Goal: Transaction & Acquisition: Purchase product/service

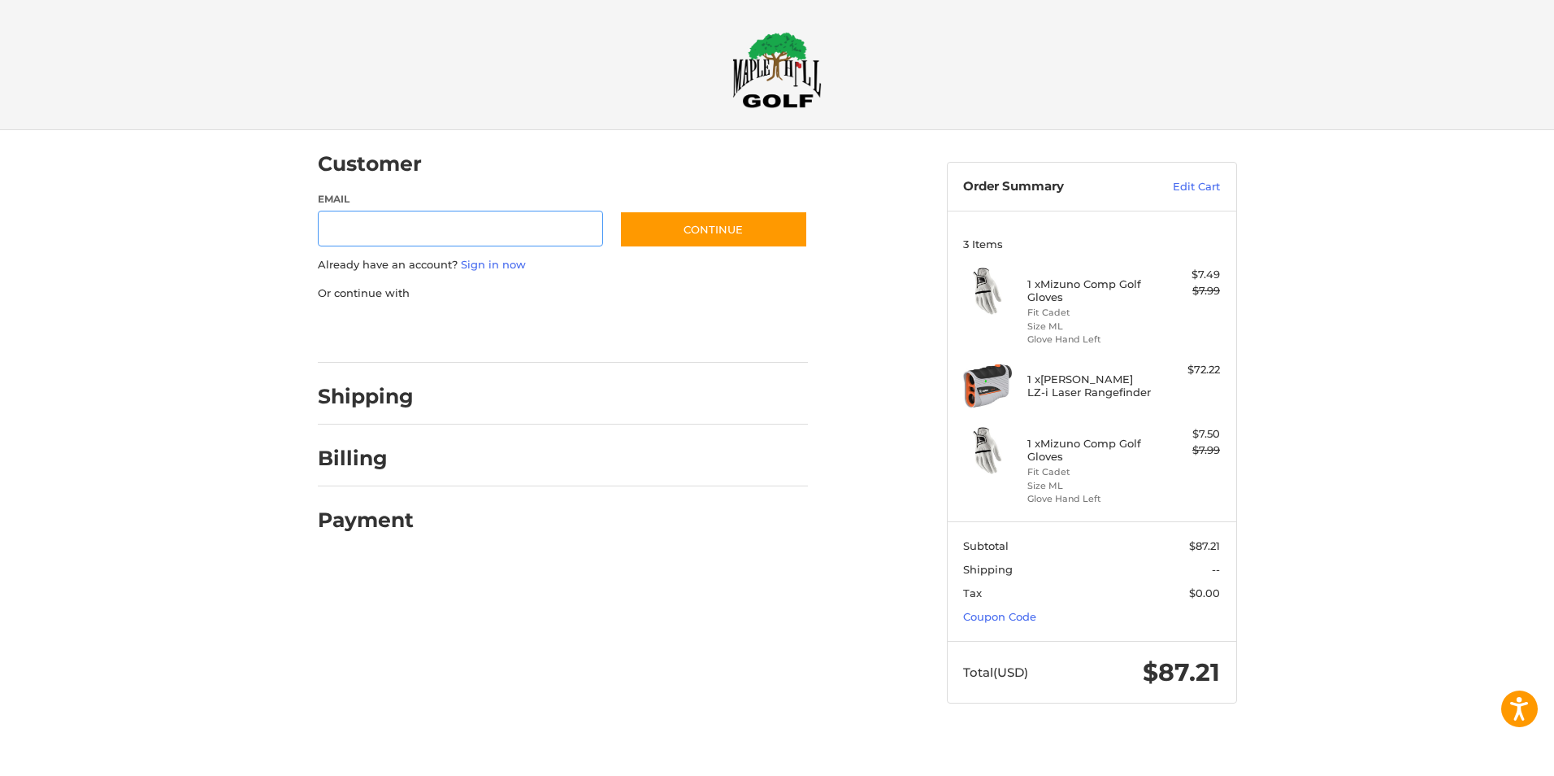
click at [372, 241] on input "Email" at bounding box center [461, 229] width 286 height 37
type input "**********"
click at [706, 236] on button "Continue" at bounding box center [713, 229] width 189 height 37
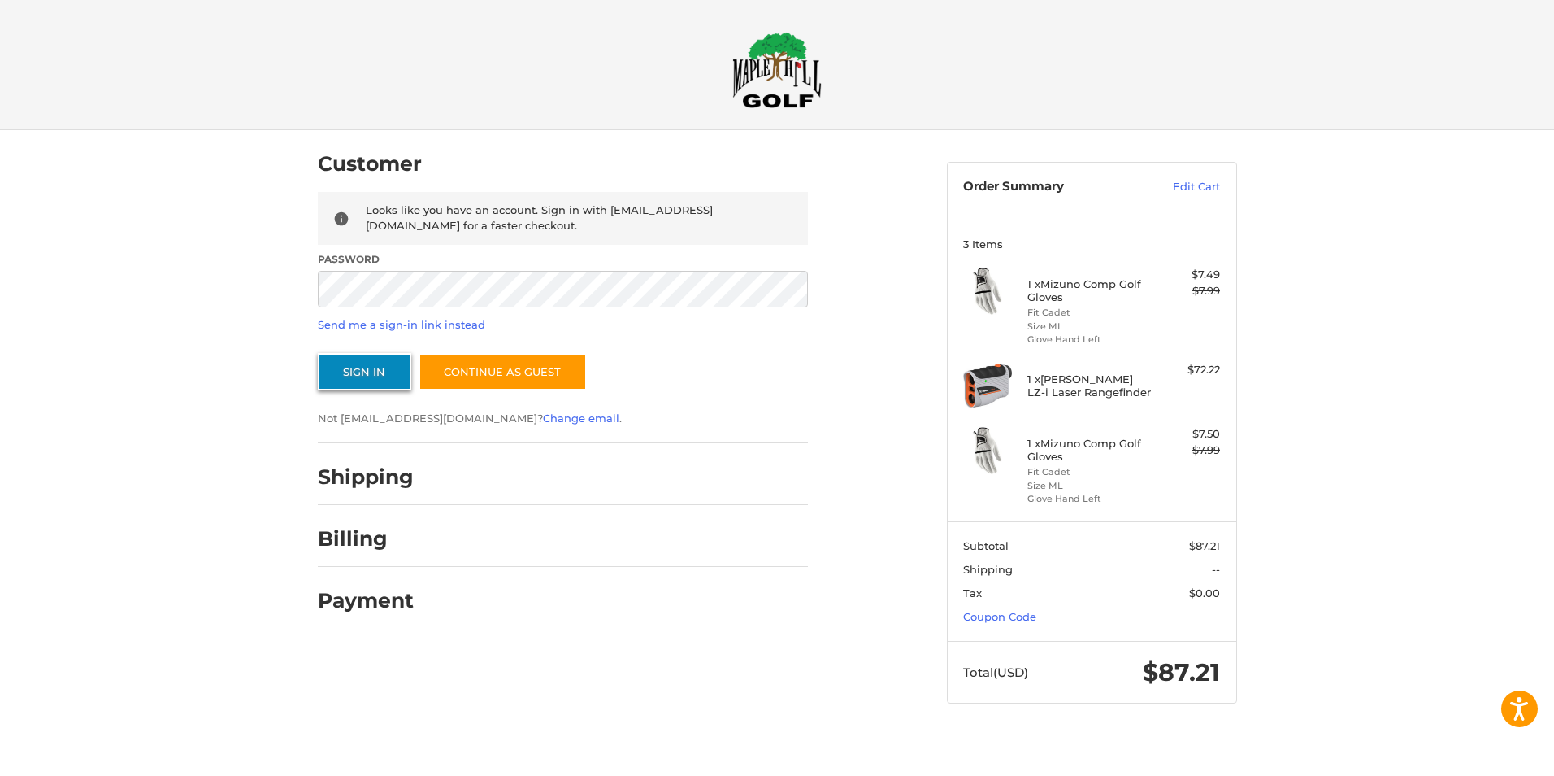
click at [362, 378] on button "Sign In" at bounding box center [364, 371] width 93 height 37
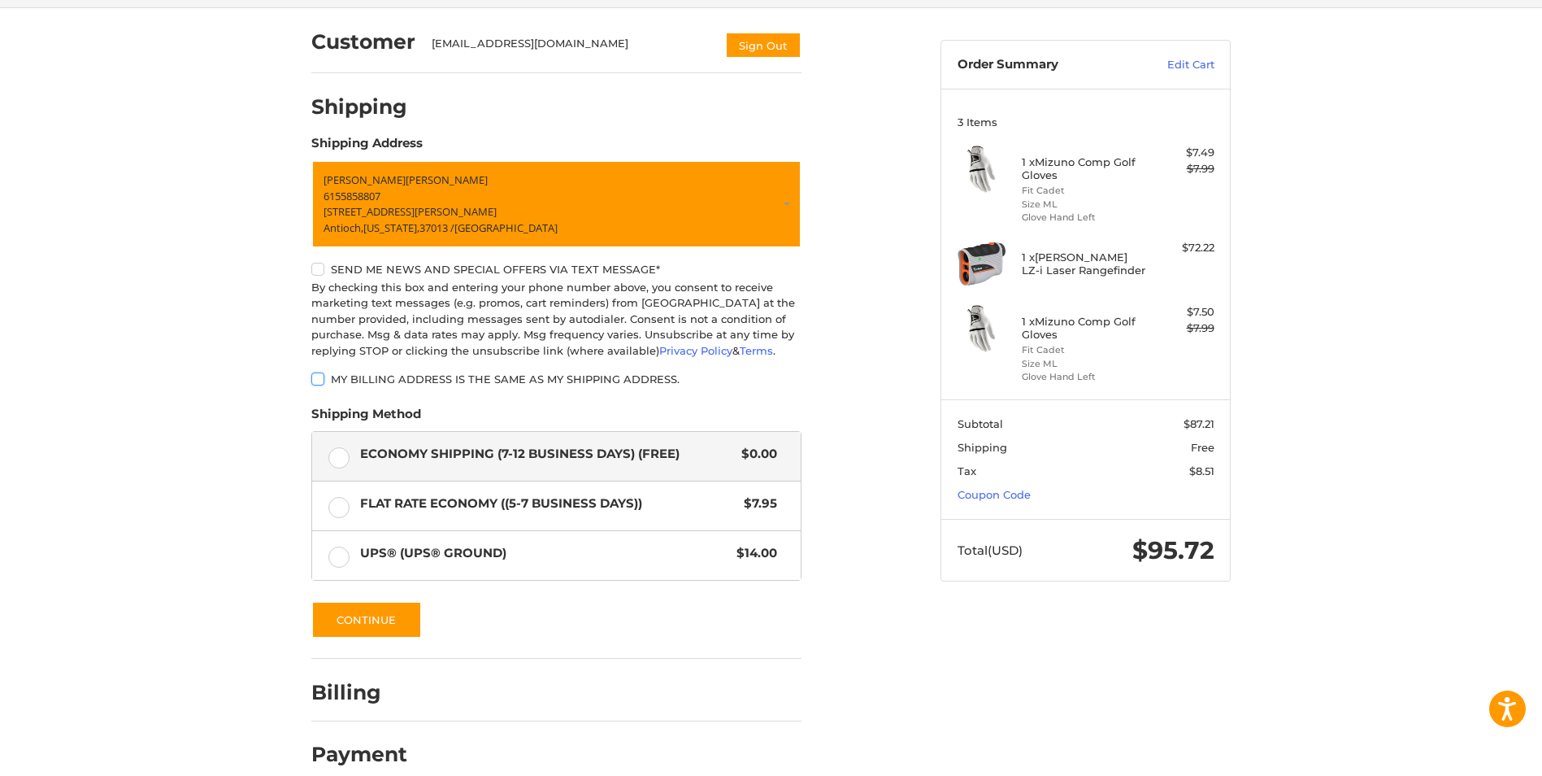
scroll to position [144, 0]
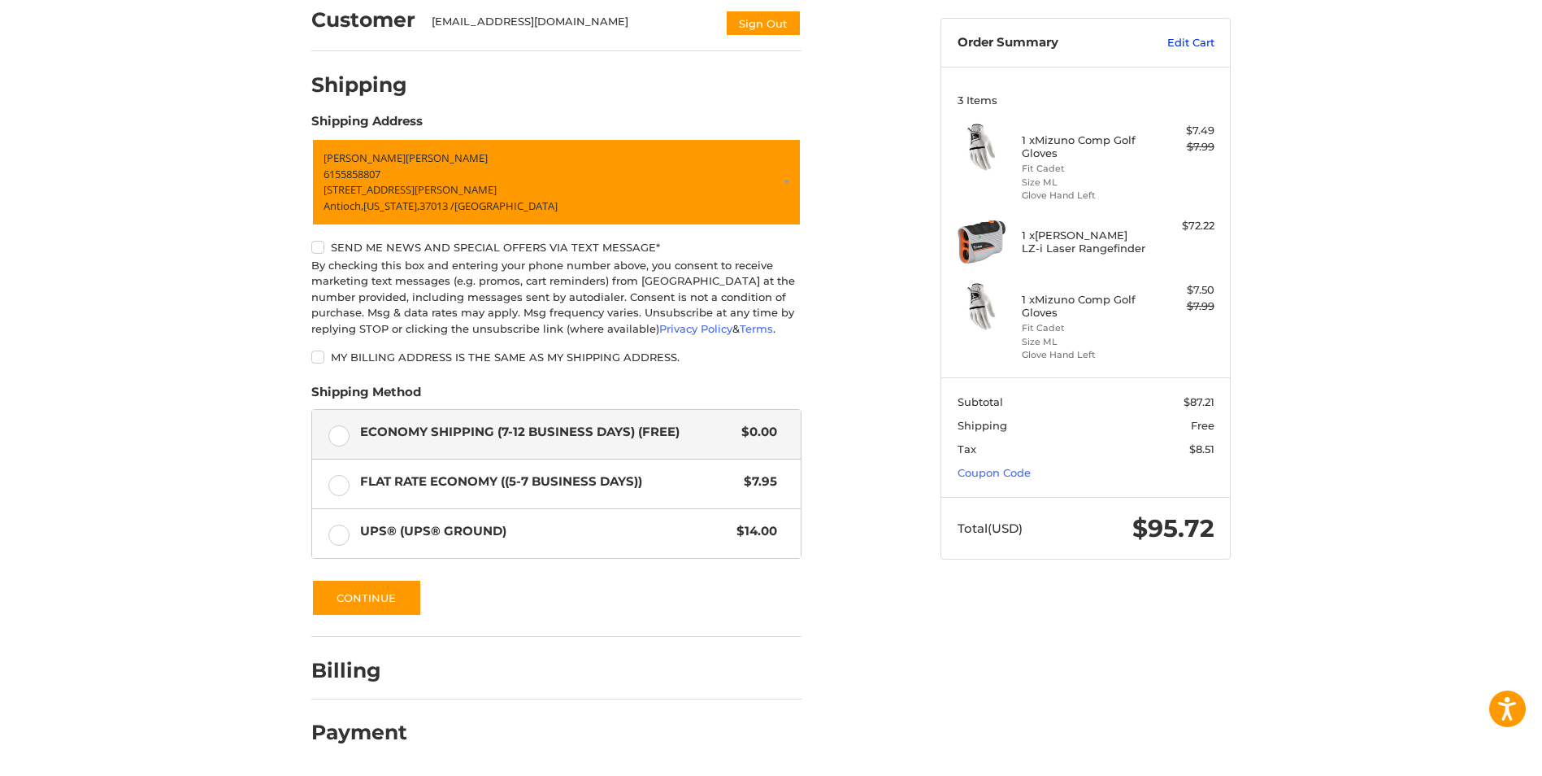
click at [1196, 41] on link "Edit Cart" at bounding box center [1173, 43] width 82 height 16
click at [1189, 47] on link "Edit Cart" at bounding box center [1173, 43] width 82 height 16
